Goal: Find specific page/section: Find specific page/section

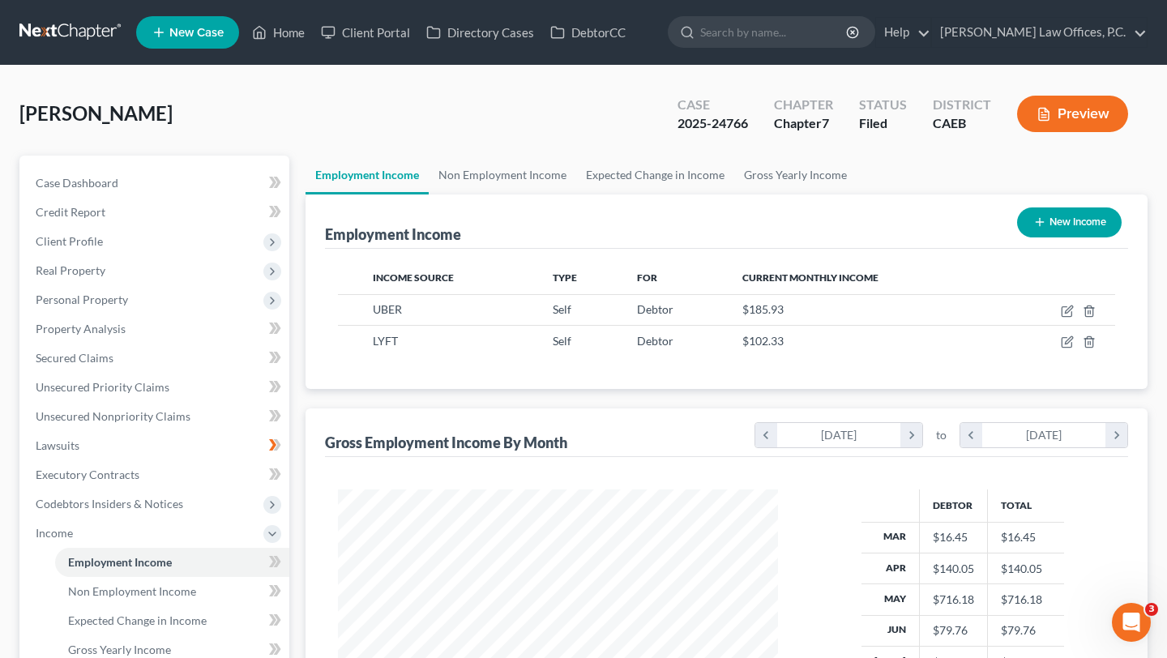
scroll to position [290, 472]
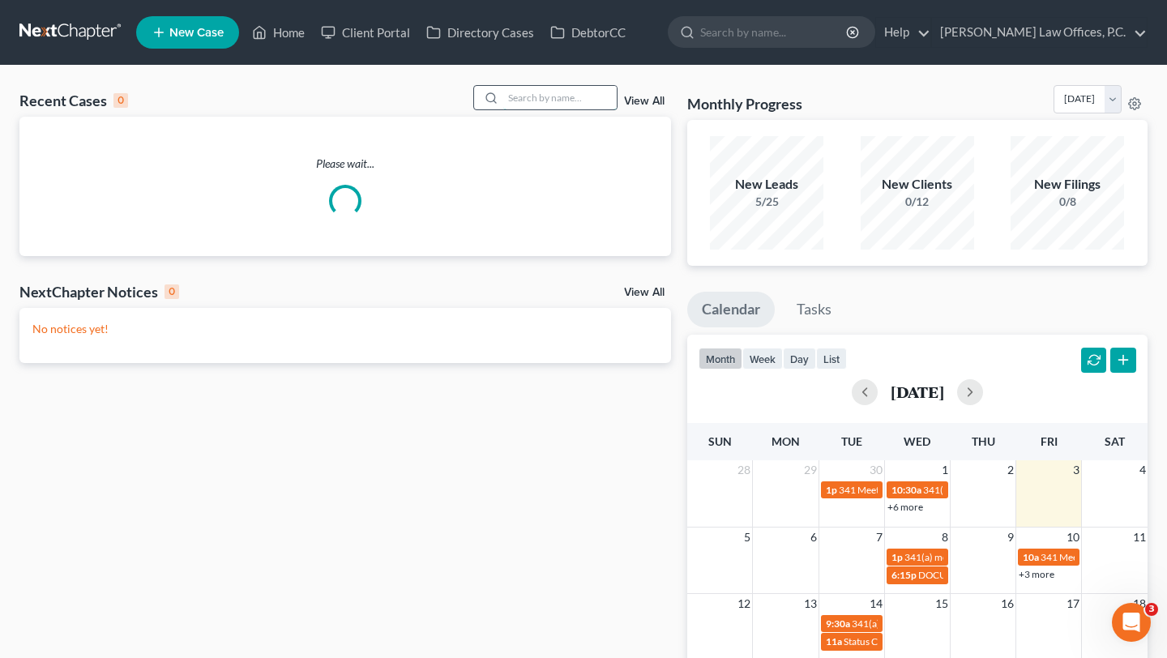
click at [537, 105] on input "search" at bounding box center [559, 98] width 113 height 24
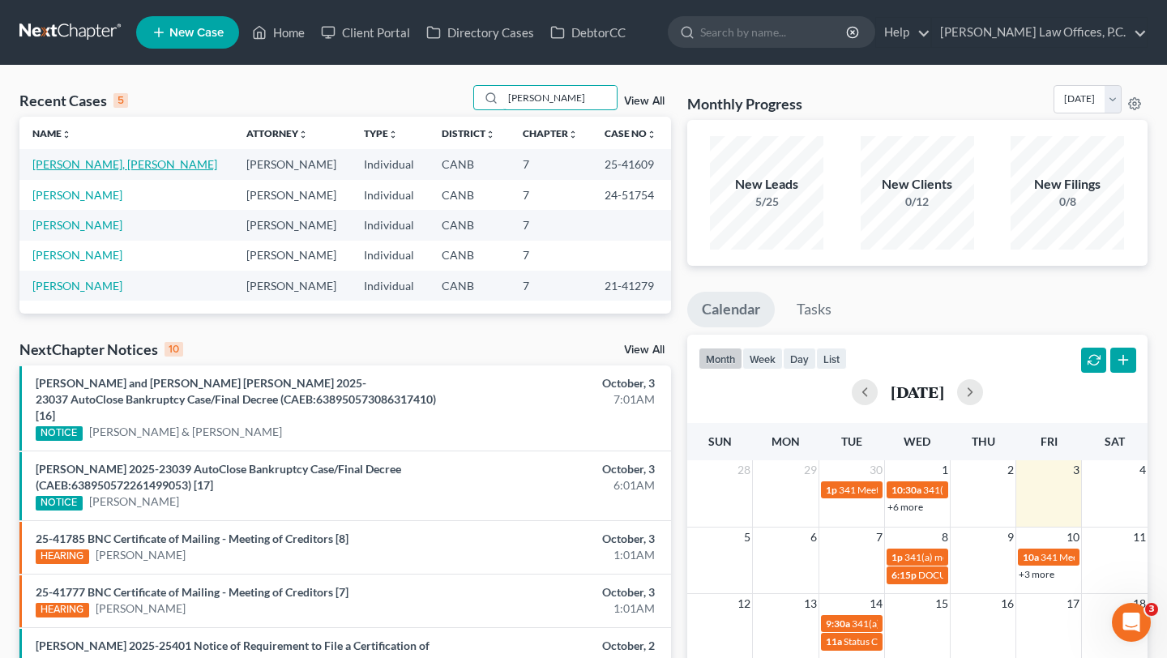
type input "[PERSON_NAME]"
click at [87, 166] on link "[PERSON_NAME], [PERSON_NAME]" at bounding box center [124, 164] width 185 height 14
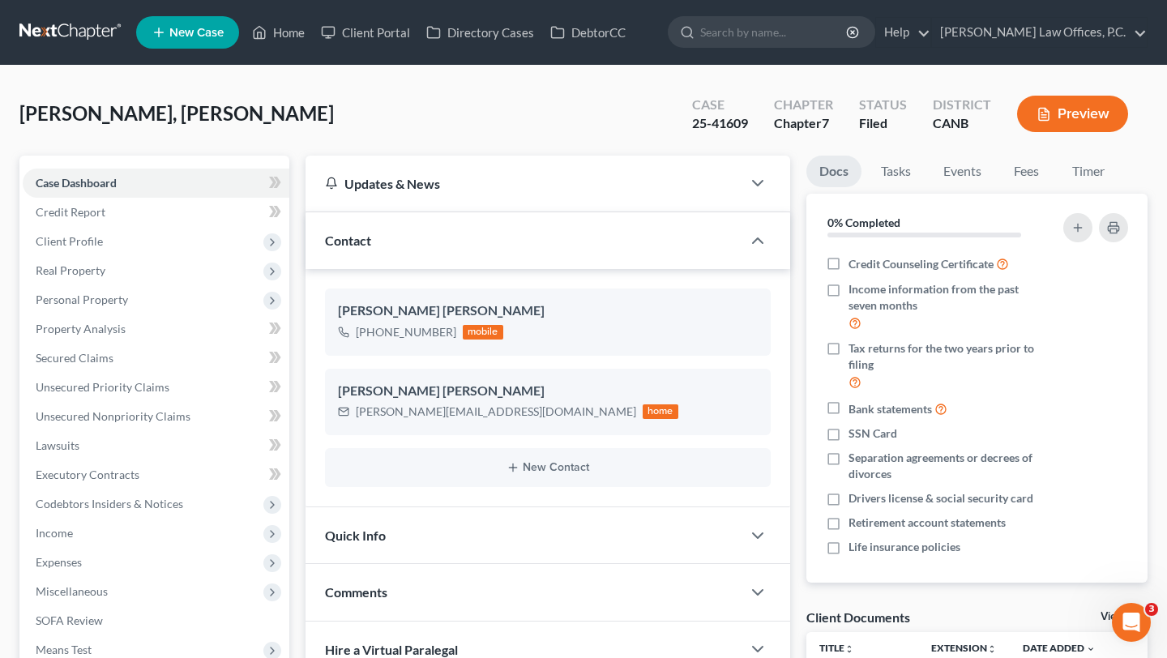
scroll to position [469, 0]
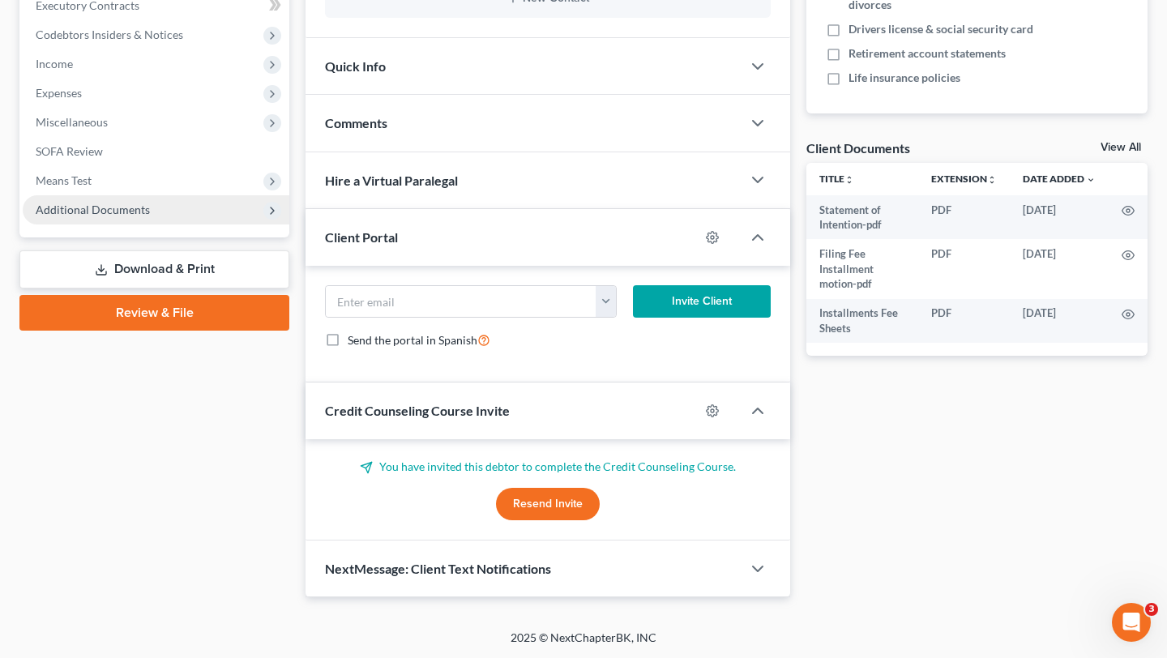
click at [125, 216] on span "Additional Documents" at bounding box center [156, 209] width 267 height 29
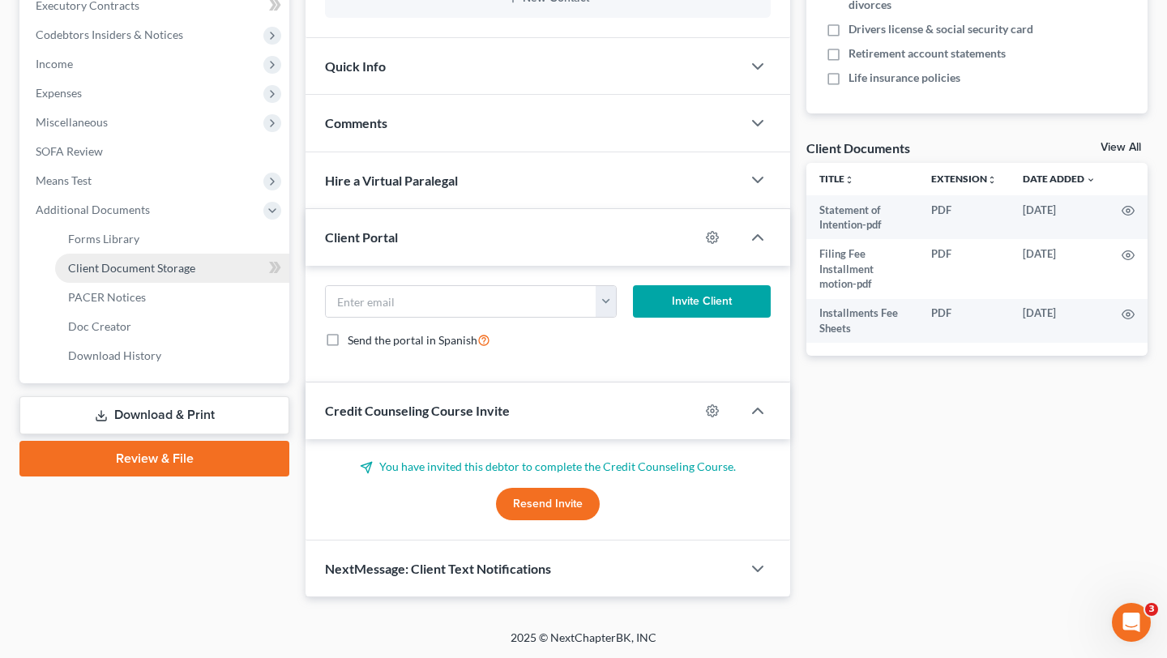
click at [118, 268] on span "Client Document Storage" at bounding box center [131, 268] width 127 height 14
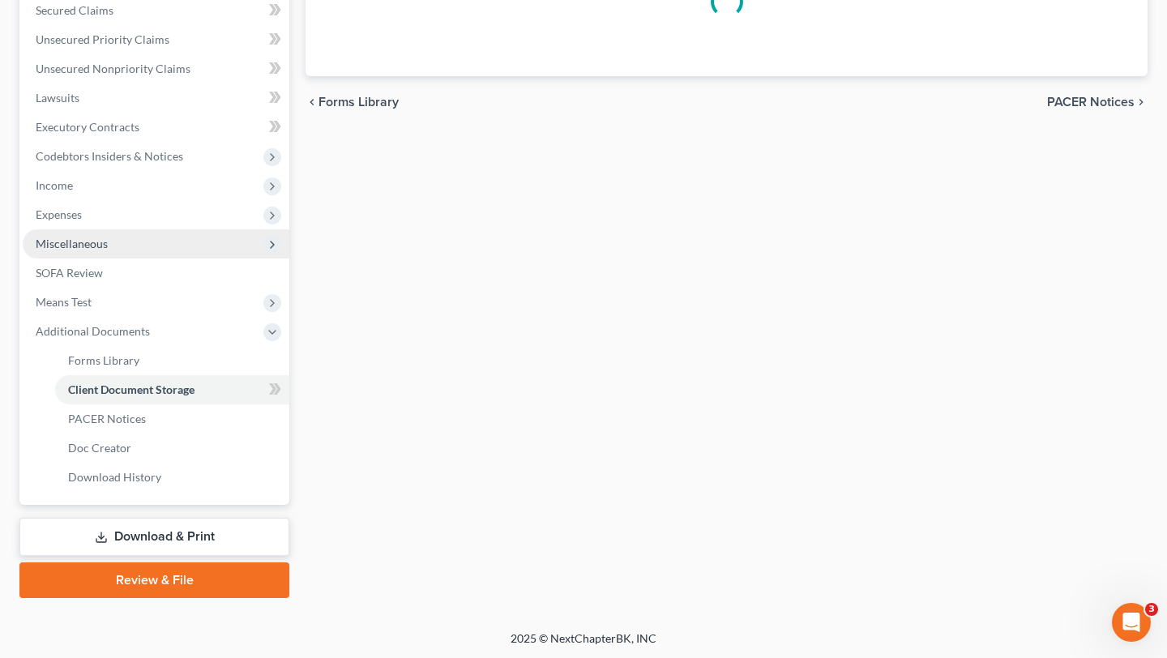
select select "7"
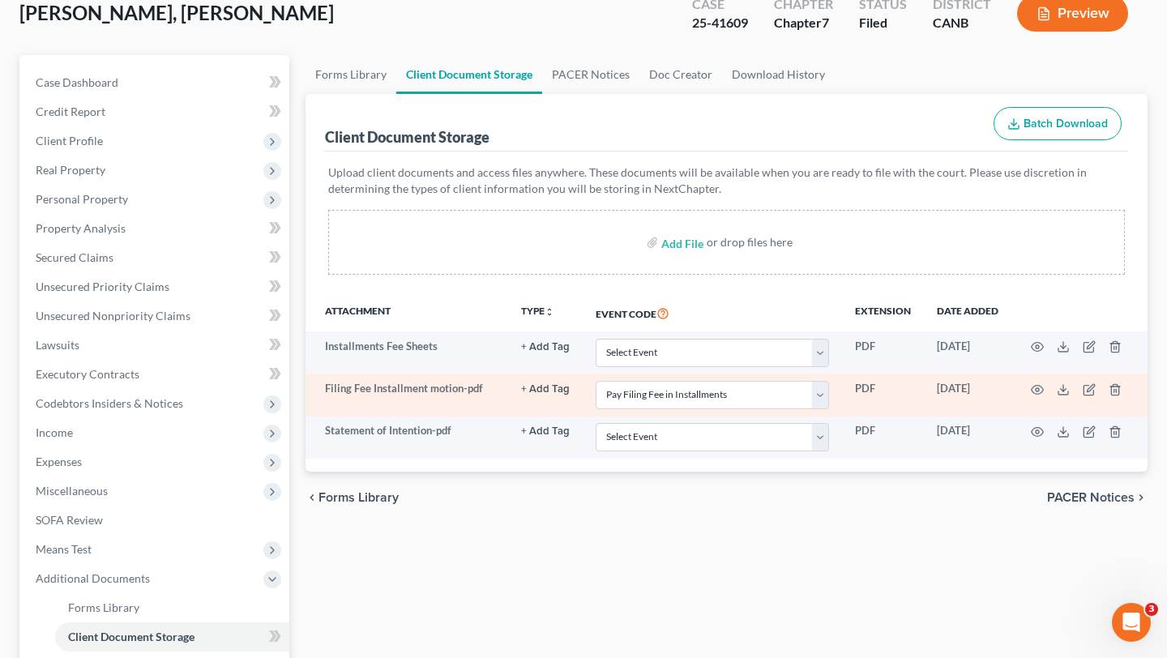
scroll to position [105, 0]
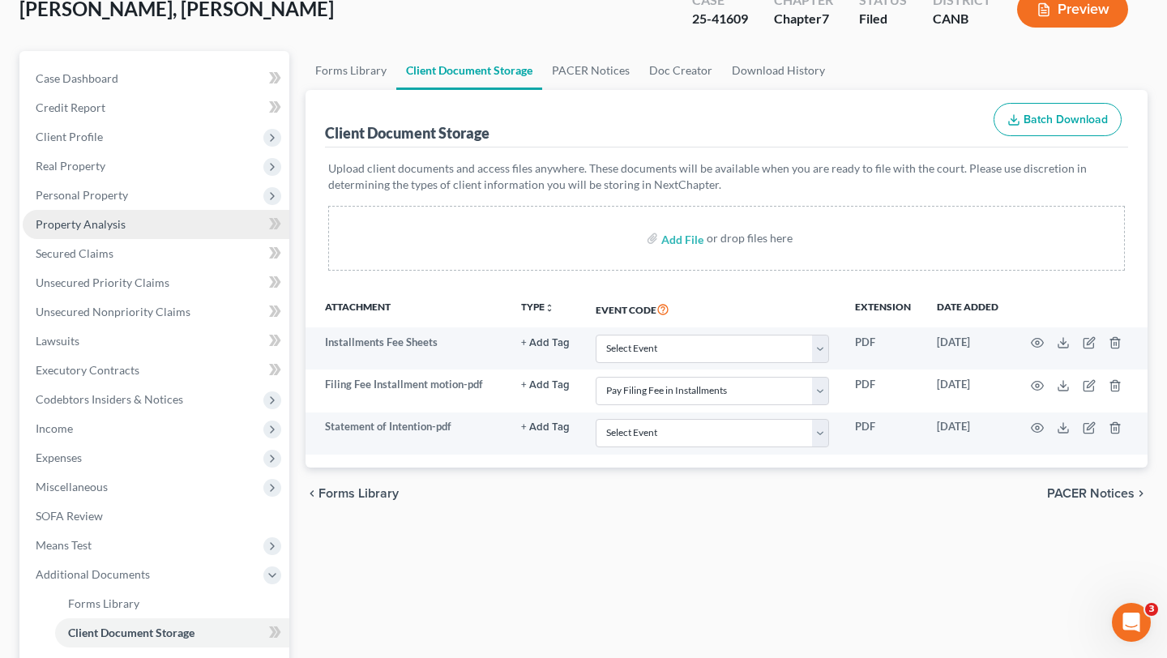
click at [144, 229] on link "Property Analysis" at bounding box center [156, 224] width 267 height 29
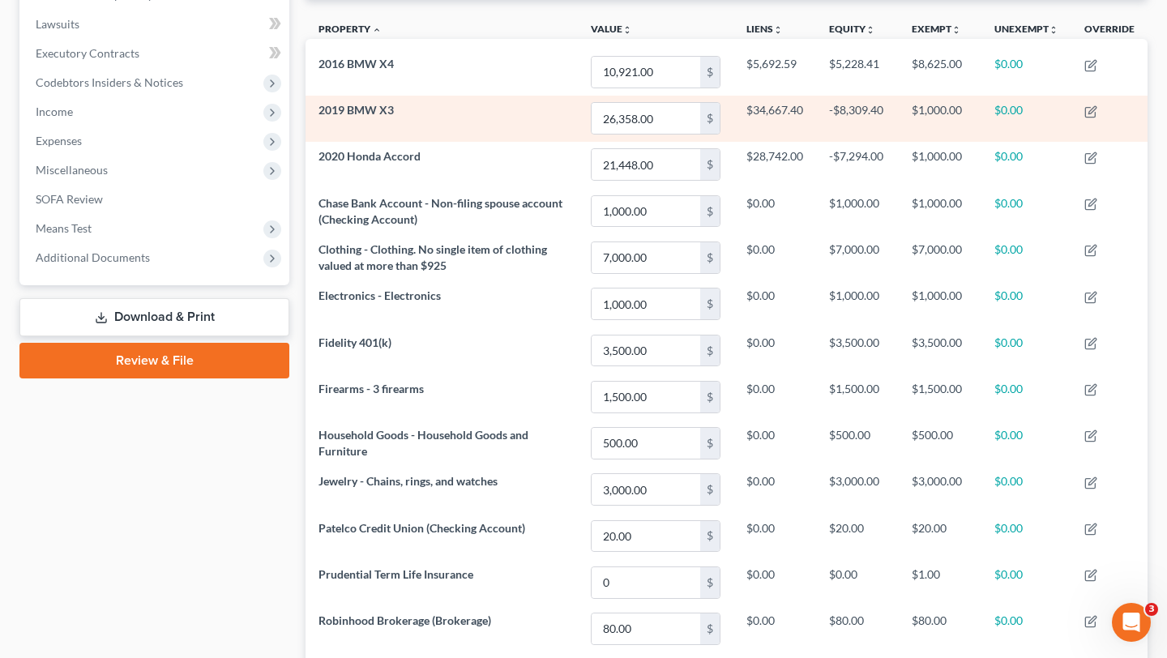
scroll to position [422, 0]
